Goal: Task Accomplishment & Management: Use online tool/utility

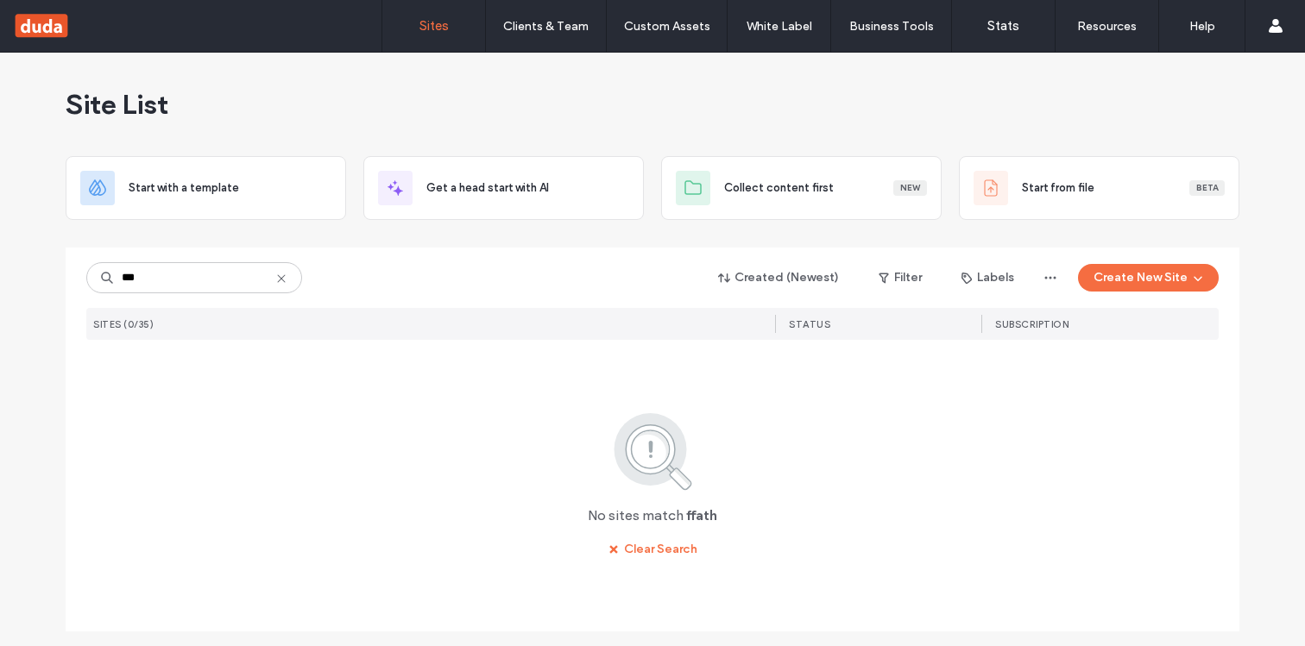
type input "***"
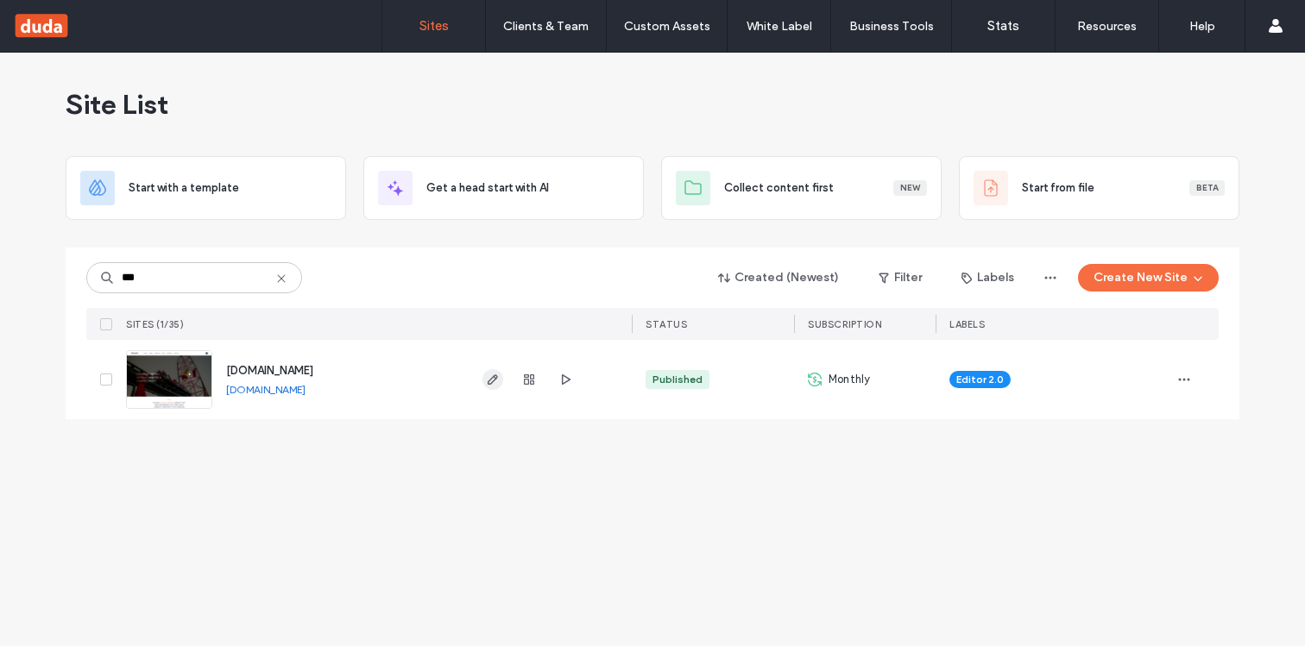
click at [492, 378] on use "button" at bounding box center [492, 379] width 10 height 10
type input "***"
click at [493, 380] on use "button" at bounding box center [492, 379] width 10 height 10
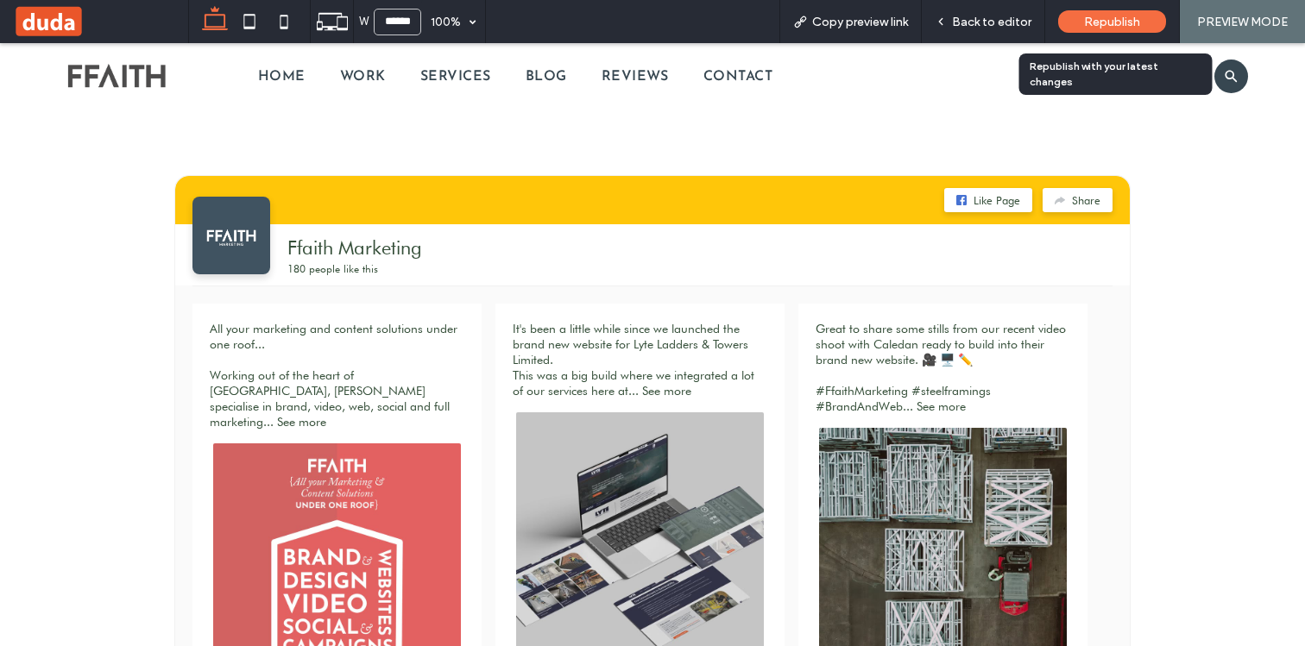
click at [1087, 25] on span "Republish" at bounding box center [1112, 22] width 56 height 15
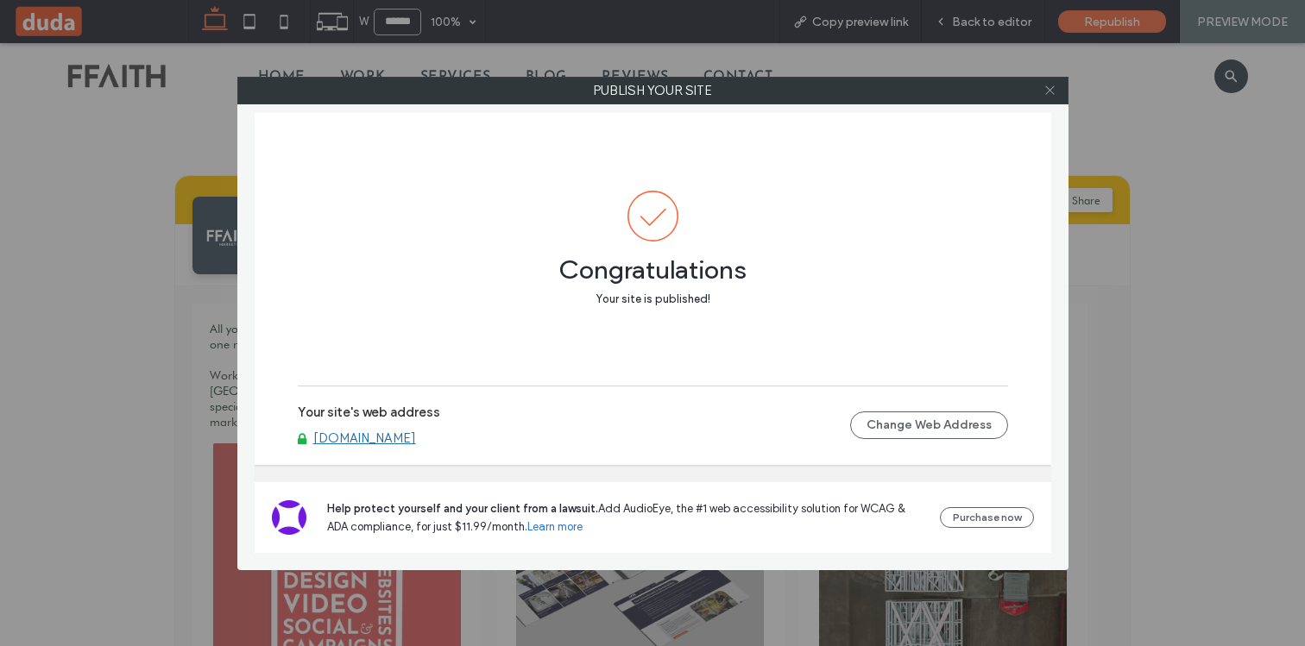
click at [1053, 96] on icon at bounding box center [1049, 90] width 13 height 13
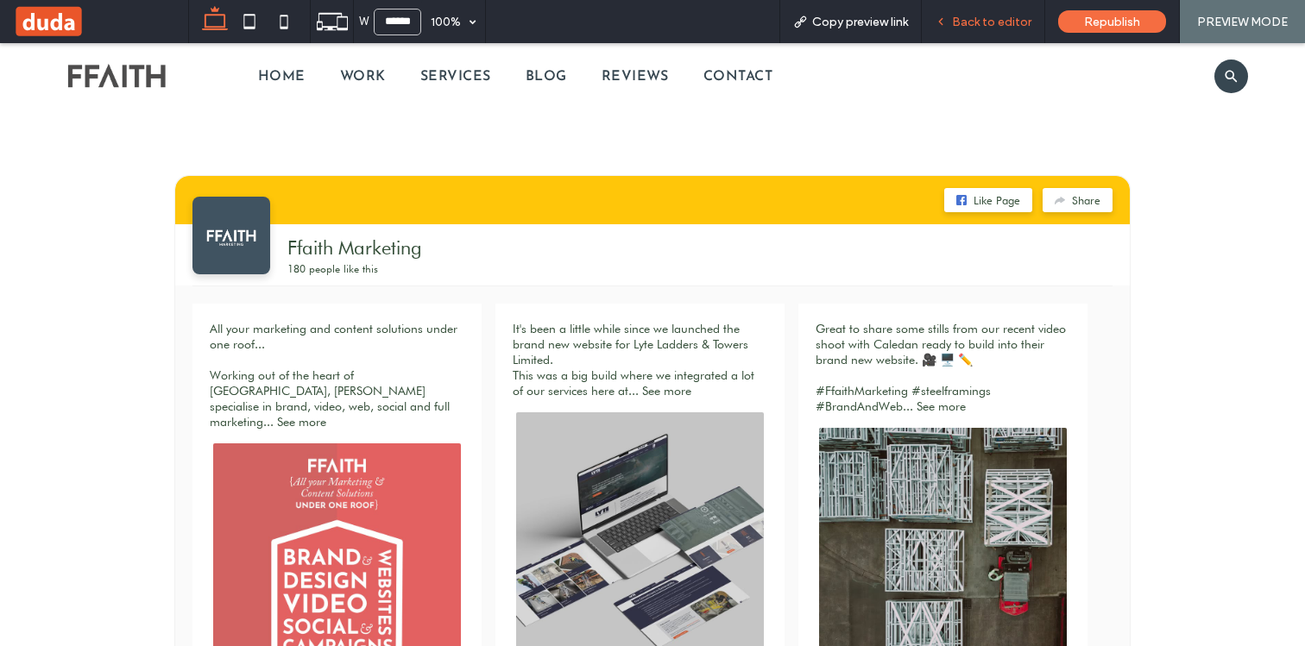
click at [961, 38] on div "Back to editor" at bounding box center [982, 21] width 123 height 43
click at [965, 33] on div "Back to editor" at bounding box center [982, 21] width 123 height 43
click at [974, 18] on span "Back to editor" at bounding box center [991, 22] width 79 height 15
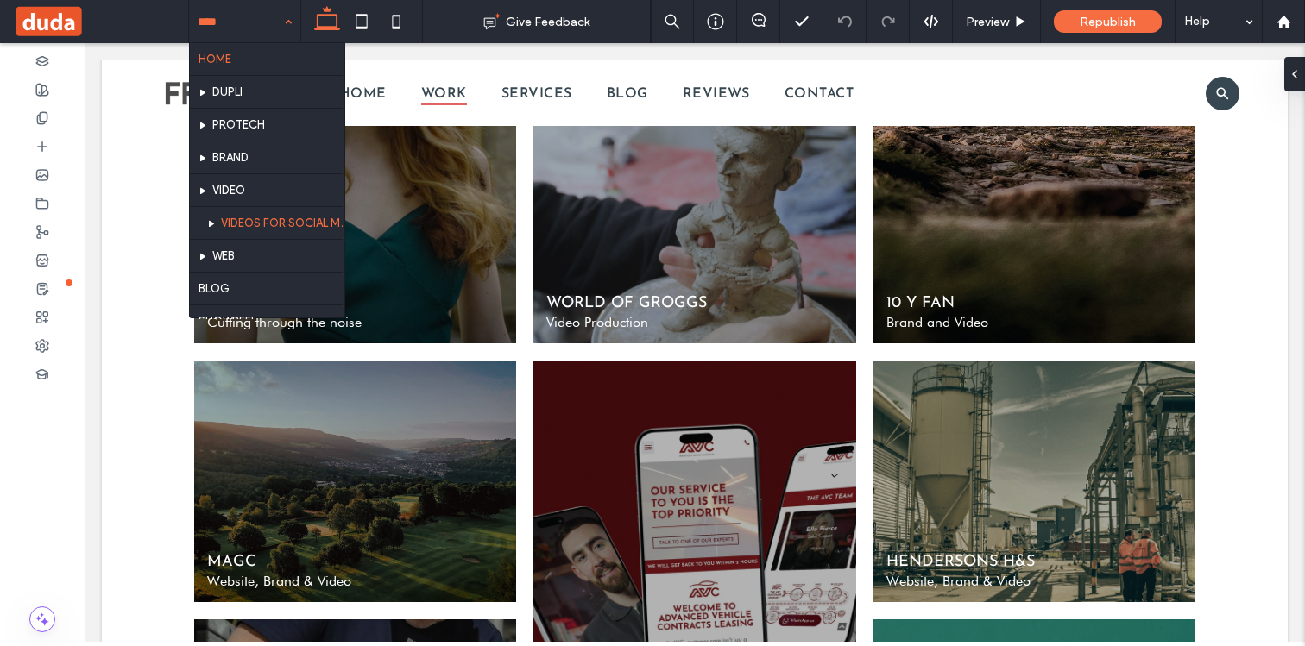
scroll to position [194, 0]
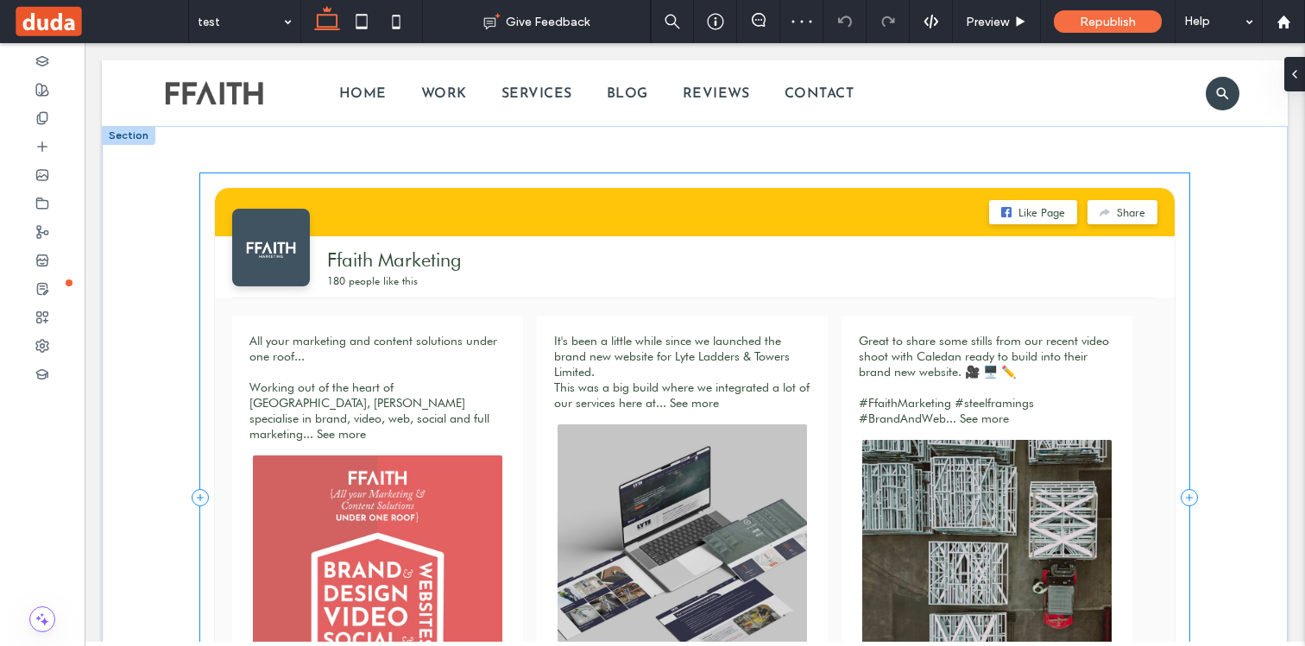
click at [205, 208] on div "Like Page Share Ffaith Marketing 180 people like this All your marketing and co…" at bounding box center [694, 497] width 988 height 649
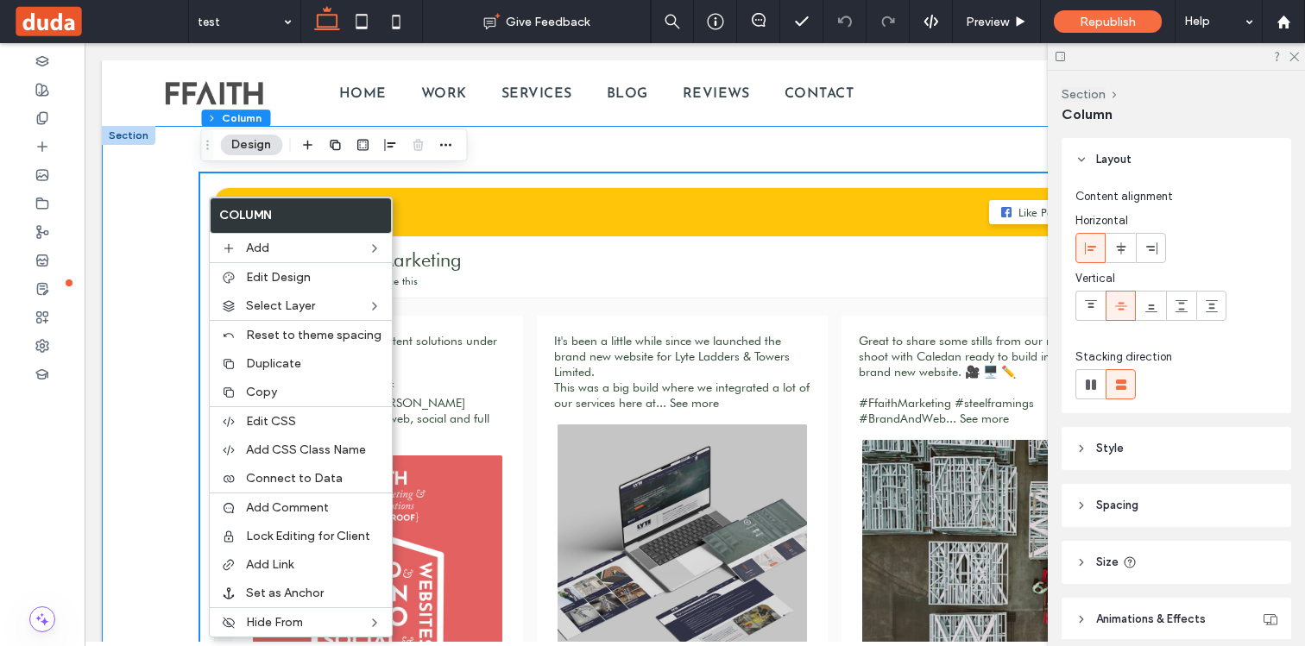
click at [179, 211] on div "Like Page Share Ffaith Marketing 180 people like this All your marketing and co…" at bounding box center [694, 498] width 1035 height 744
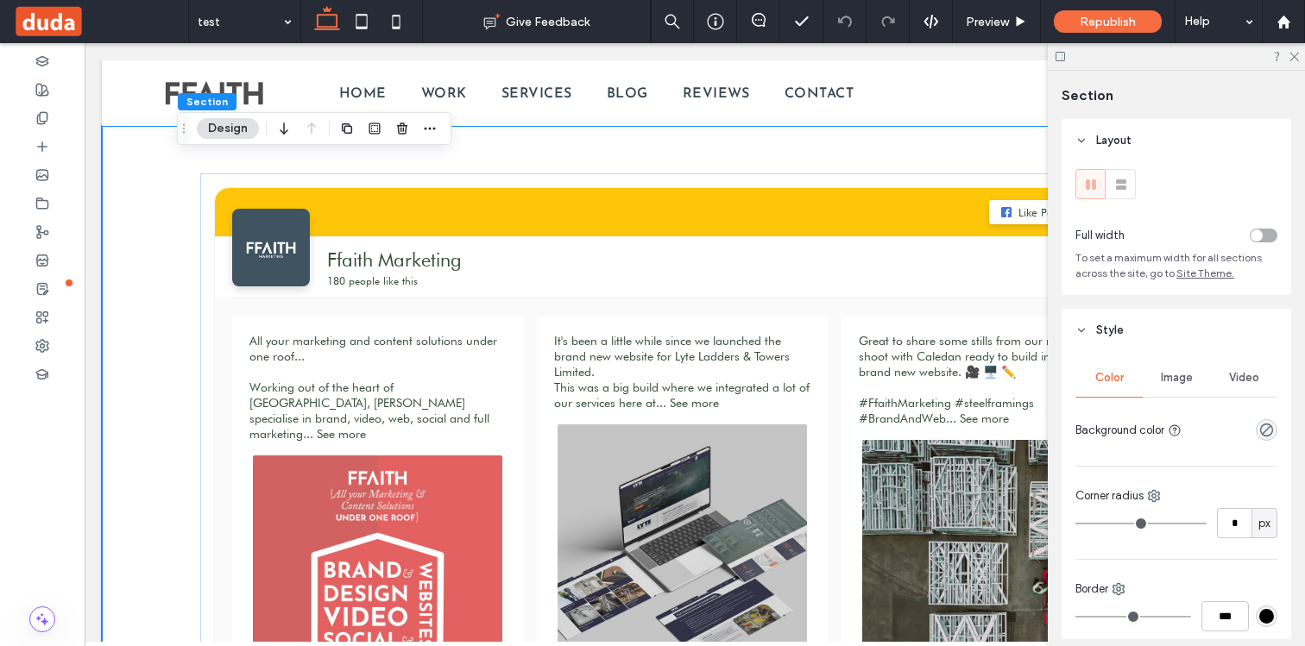
click at [1262, 235] on div "toggle" at bounding box center [1263, 236] width 28 height 14
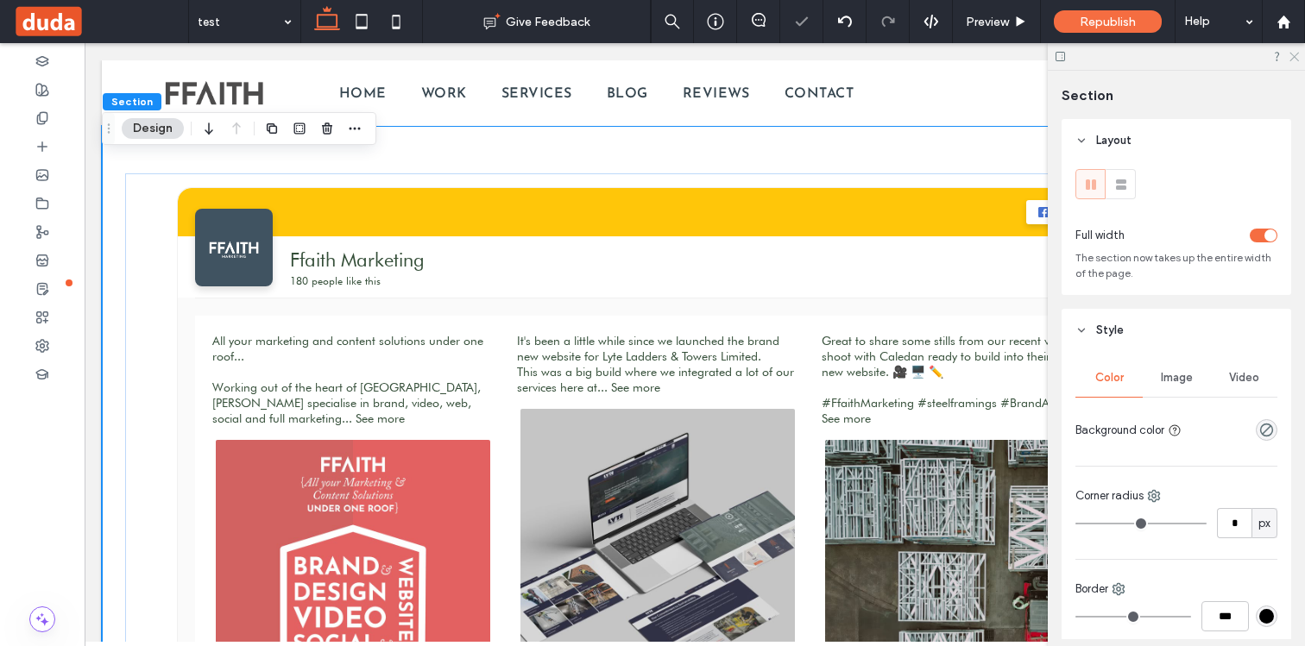
click at [1292, 59] on use at bounding box center [1293, 57] width 9 height 9
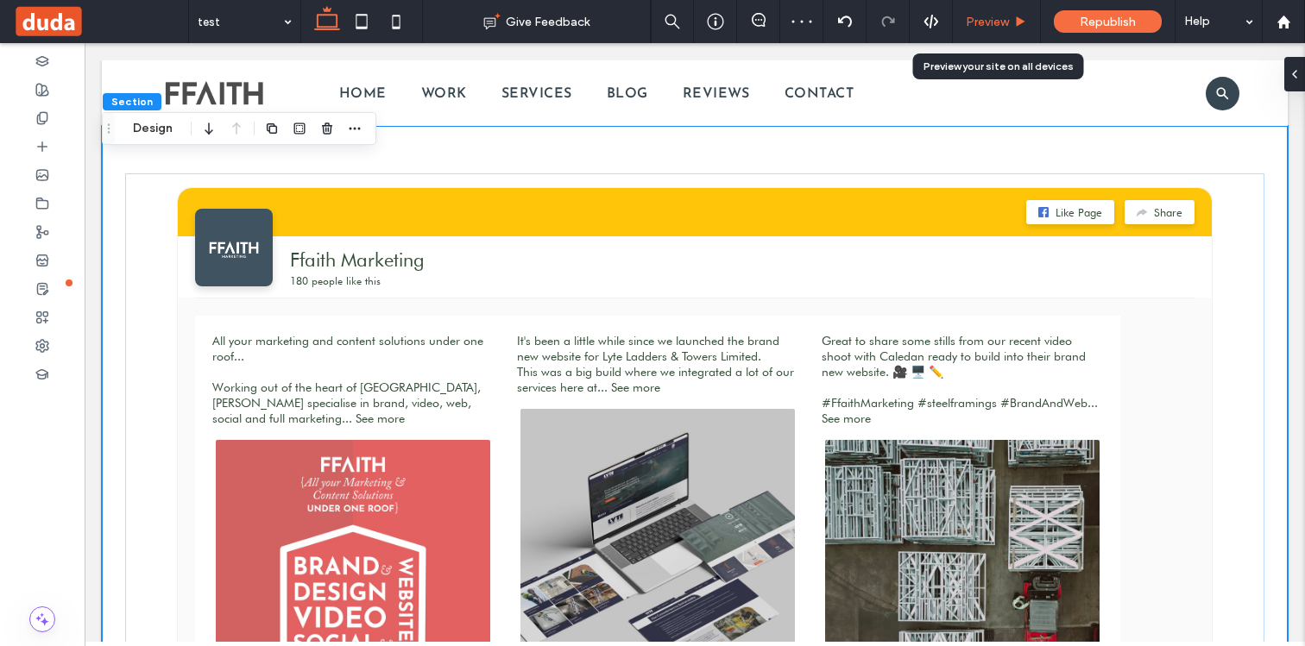
click at [1004, 21] on span "Preview" at bounding box center [986, 22] width 43 height 15
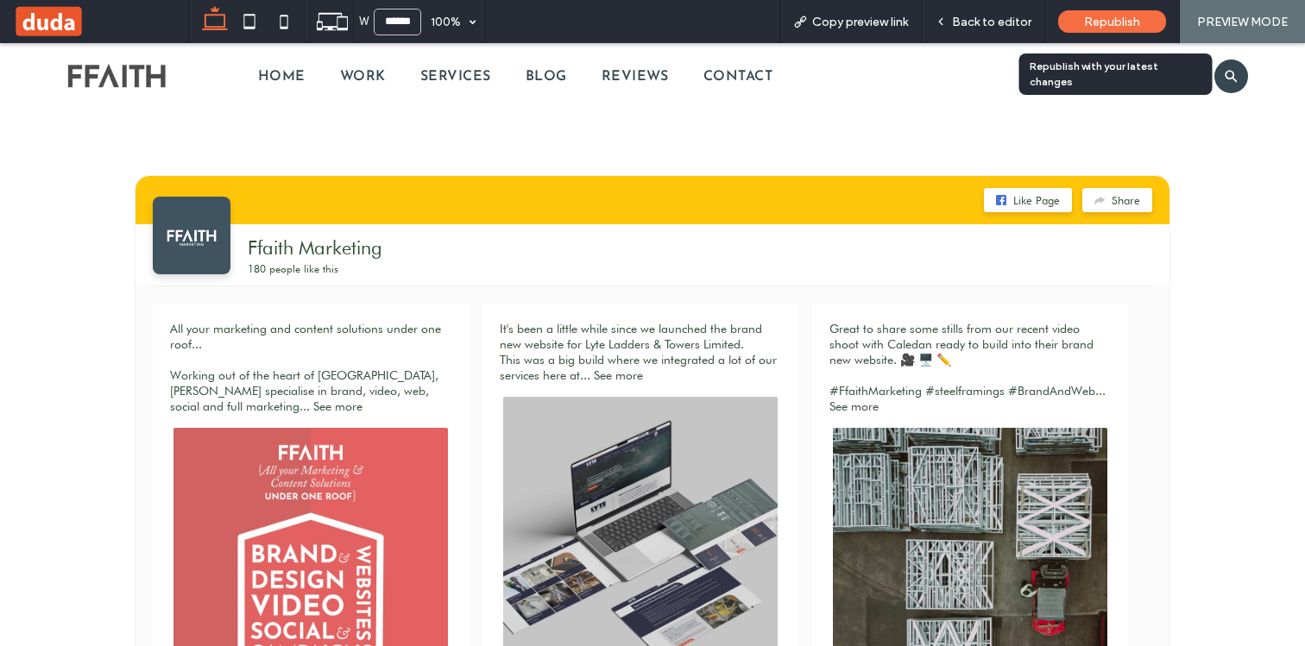
click at [1087, 22] on span "Republish" at bounding box center [1112, 22] width 56 height 15
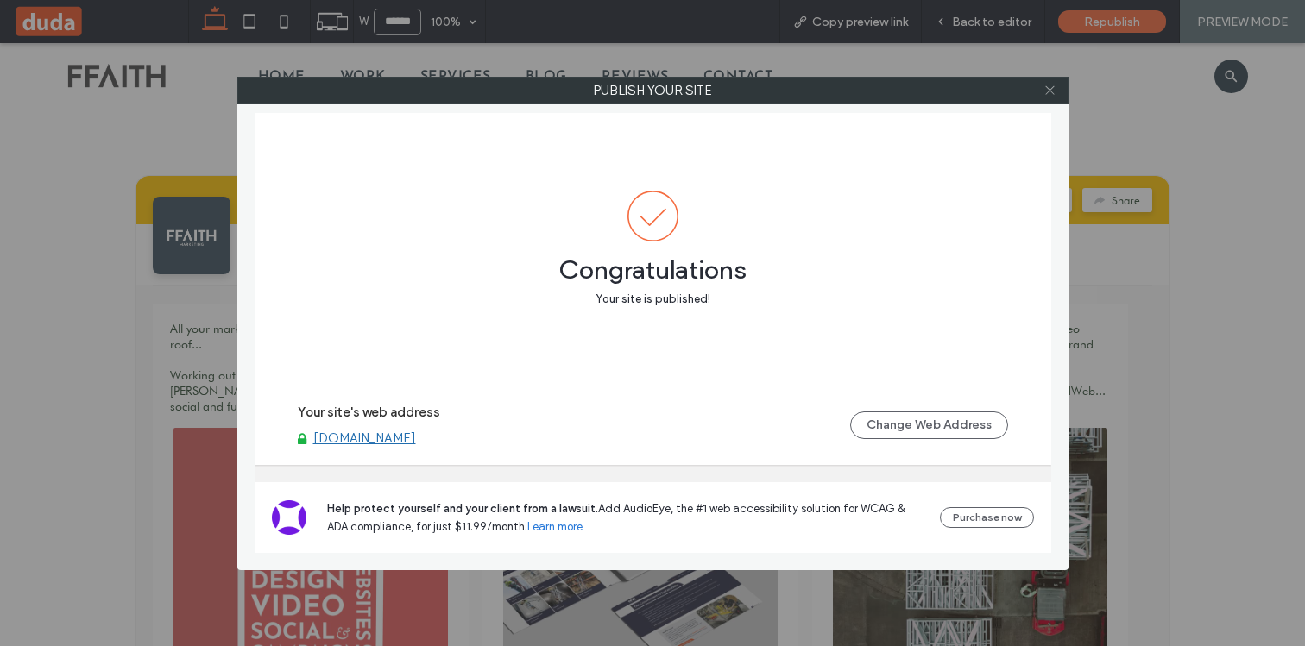
click at [1048, 94] on icon at bounding box center [1049, 90] width 13 height 13
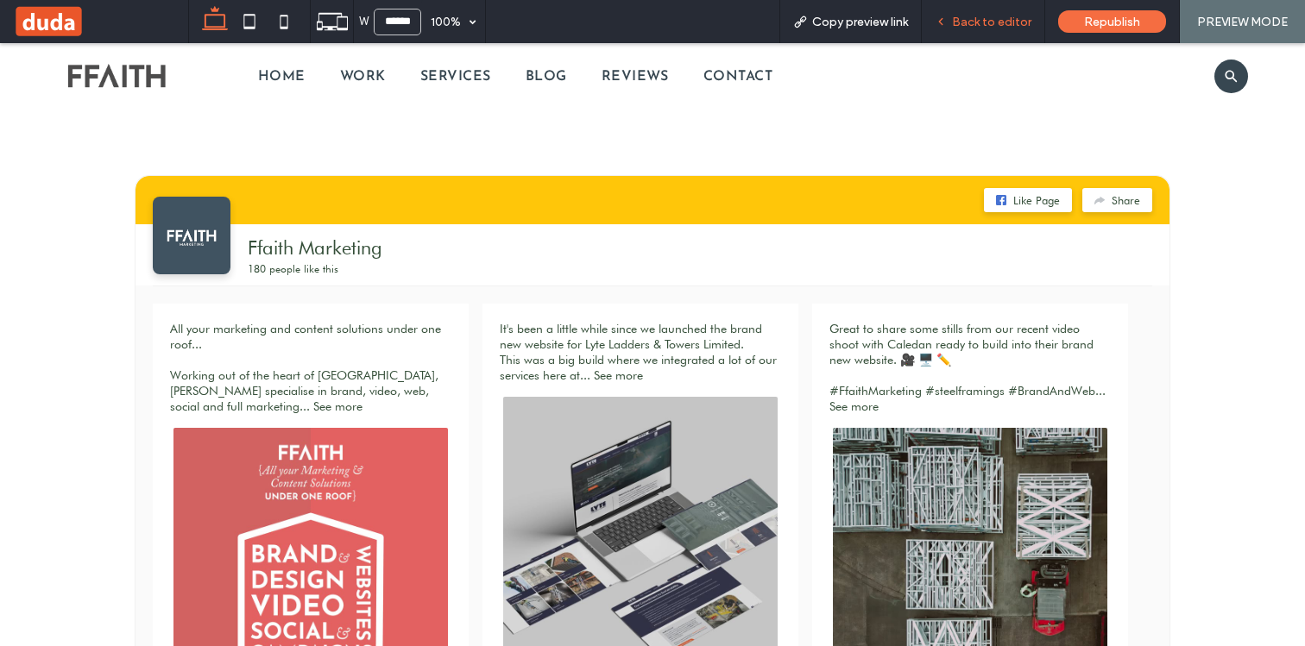
click at [1020, 19] on span "Back to editor" at bounding box center [991, 22] width 79 height 15
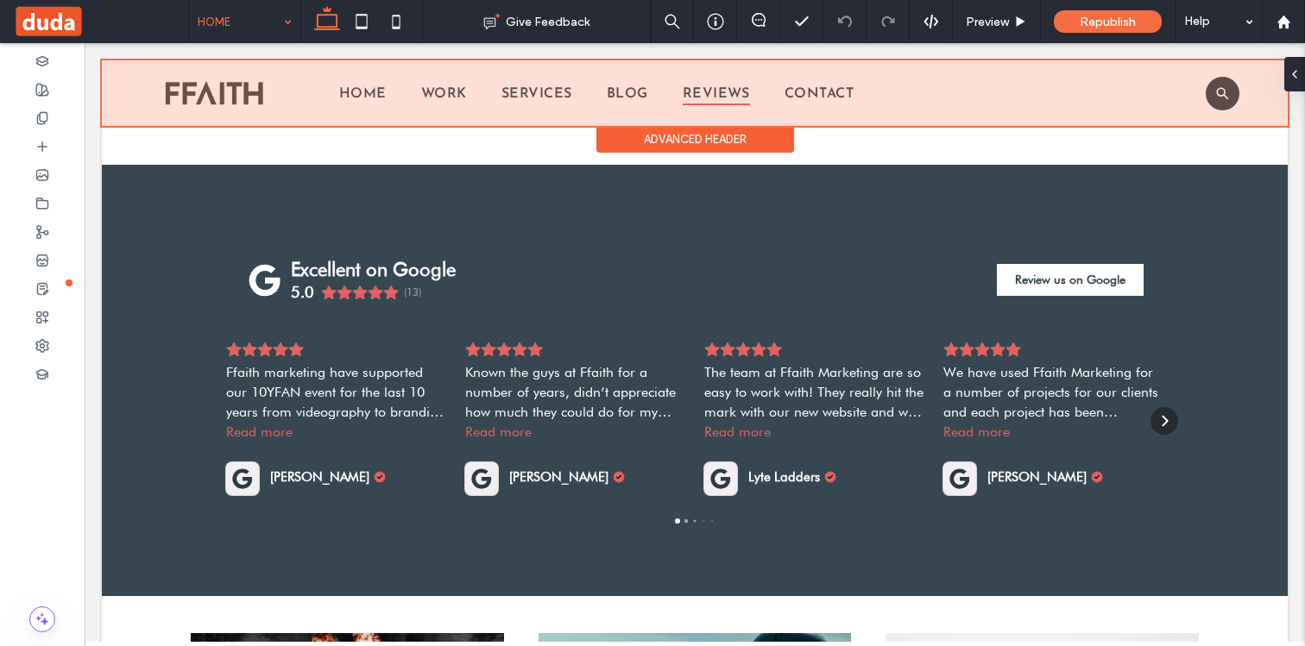
scroll to position [3864, 0]
